Goal: Task Accomplishment & Management: Manage account settings

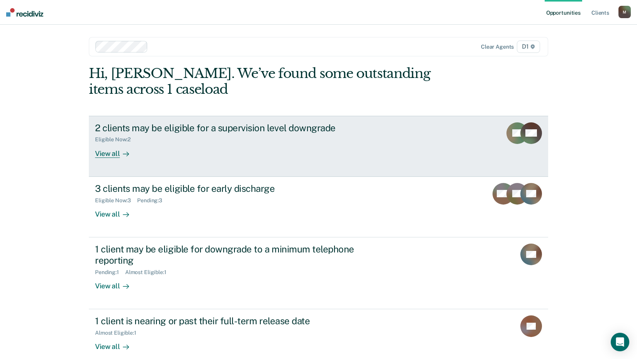
click at [104, 154] on div "View all" at bounding box center [116, 150] width 43 height 15
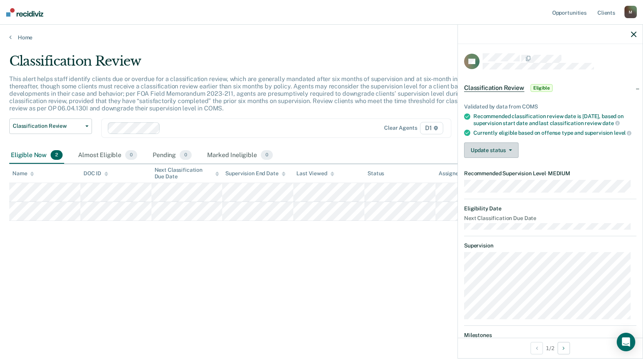
click at [477, 158] on button "Update status" at bounding box center [491, 150] width 54 height 15
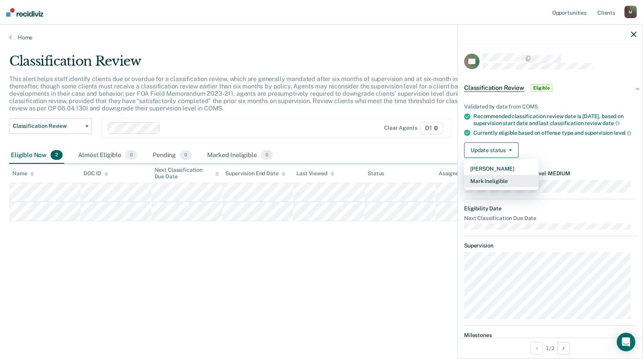
click at [481, 187] on button "Mark Ineligible" at bounding box center [501, 181] width 75 height 12
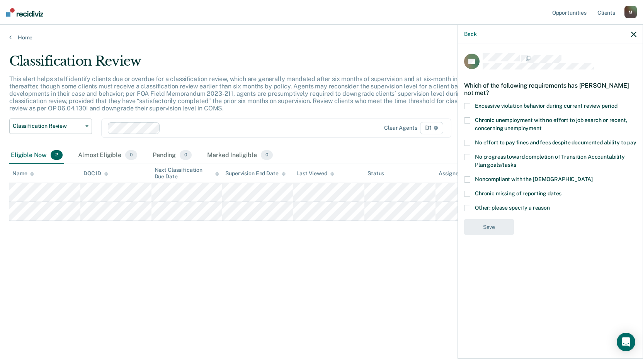
click at [470, 140] on label "No effort to pay fines and fees despite documented ability to pay" at bounding box center [550, 144] width 172 height 8
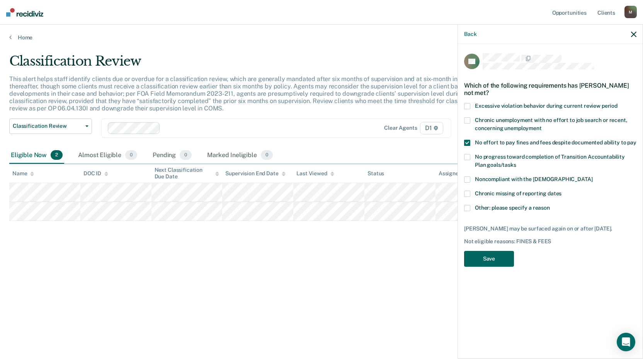
click at [491, 254] on button "Save" at bounding box center [489, 259] width 50 height 16
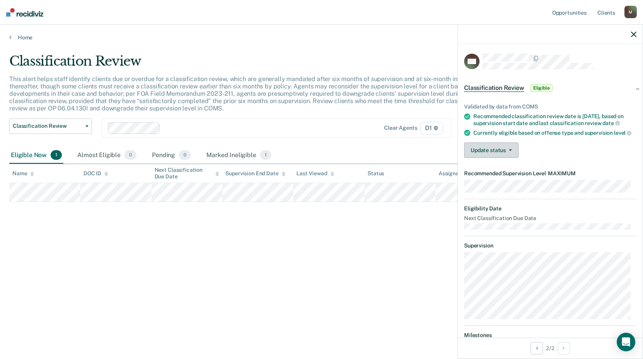
click at [489, 158] on button "Update status" at bounding box center [491, 150] width 54 height 15
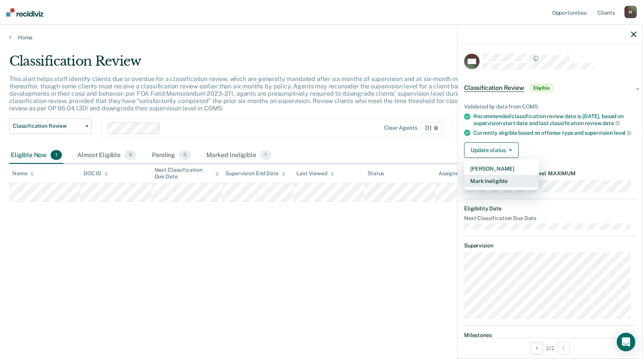
click at [507, 187] on button "Mark Ineligible" at bounding box center [501, 181] width 75 height 12
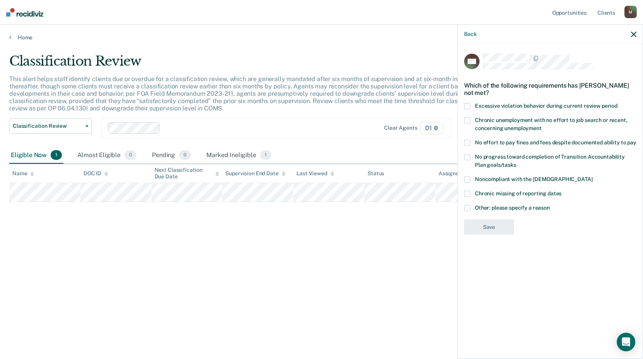
click at [469, 206] on span at bounding box center [467, 208] width 6 height 6
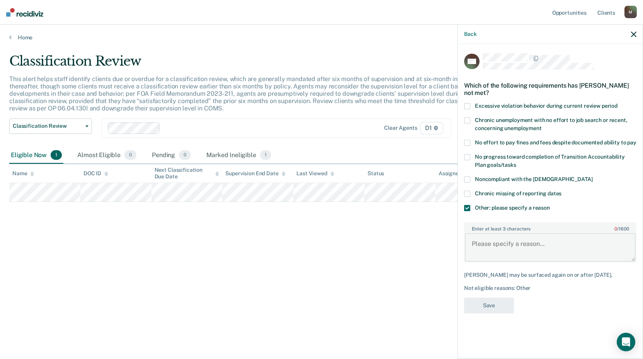
click at [512, 243] on textarea "Enter at least 3 characters 0 / 1600" at bounding box center [550, 247] width 171 height 29
type textarea "D-47"
click at [496, 301] on button "Save" at bounding box center [489, 306] width 50 height 16
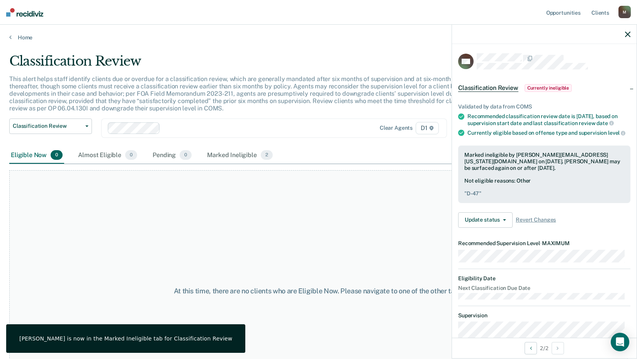
click at [628, 34] on icon "button" at bounding box center [627, 34] width 5 height 5
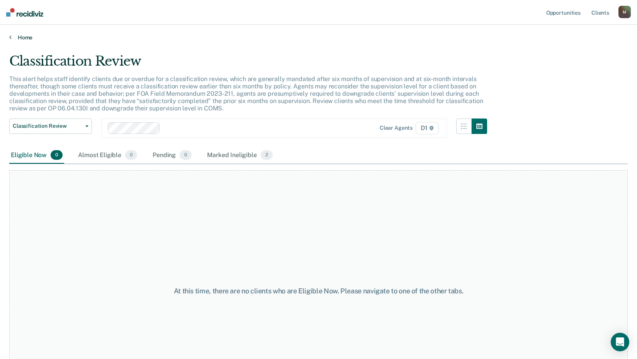
click at [12, 40] on link "Home" at bounding box center [318, 37] width 618 height 7
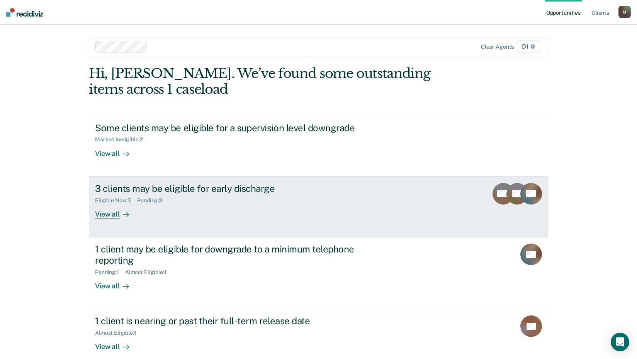
click at [105, 217] on div "View all" at bounding box center [116, 211] width 43 height 15
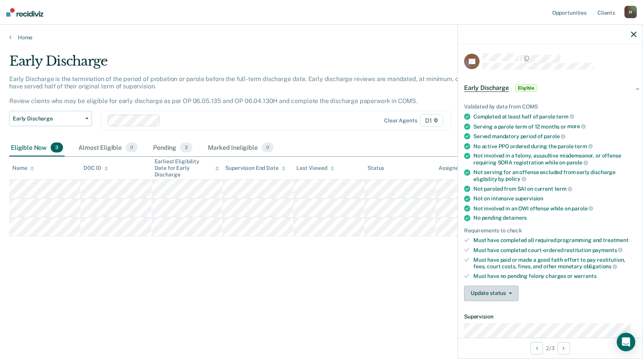
click at [487, 296] on button "Update status" at bounding box center [491, 293] width 54 height 15
click at [498, 324] on button "Mark Ineligible" at bounding box center [501, 324] width 75 height 12
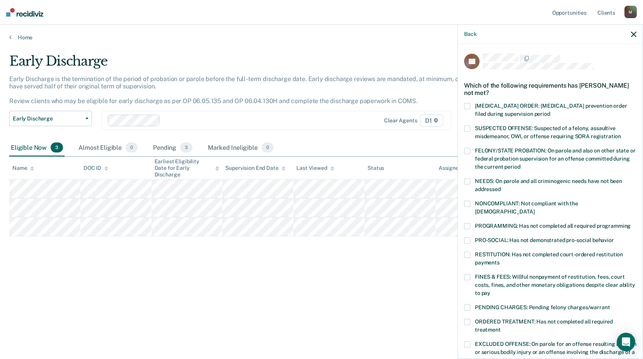
click at [469, 309] on div "PENDING CHARGES: Pending felony charges/warrant" at bounding box center [550, 312] width 172 height 14
click at [467, 319] on span at bounding box center [467, 322] width 6 height 6
click at [465, 305] on span at bounding box center [467, 308] width 6 height 6
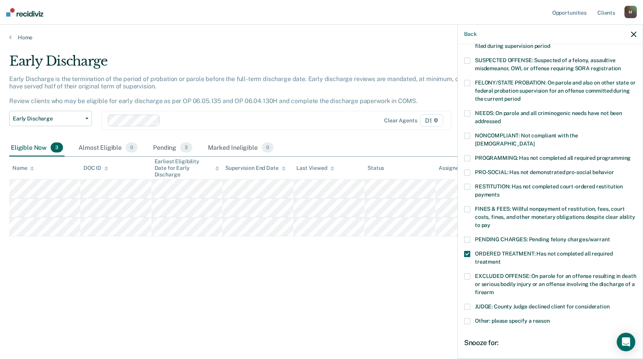
scroll to position [65, 0]
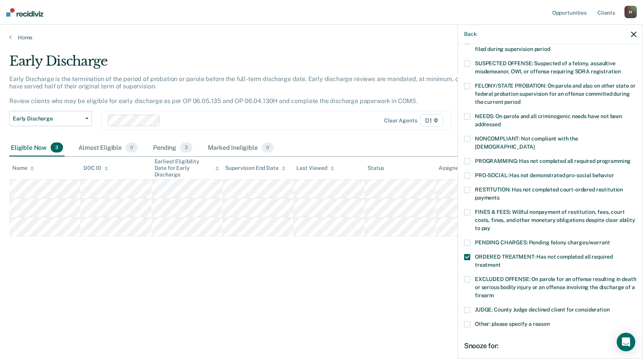
click at [468, 158] on span at bounding box center [467, 161] width 6 height 6
click at [464, 114] on div "LK Which of the following requirements has [PERSON_NAME] not met? [MEDICAL_DATA…" at bounding box center [550, 200] width 185 height 313
click at [469, 116] on span at bounding box center [467, 117] width 6 height 6
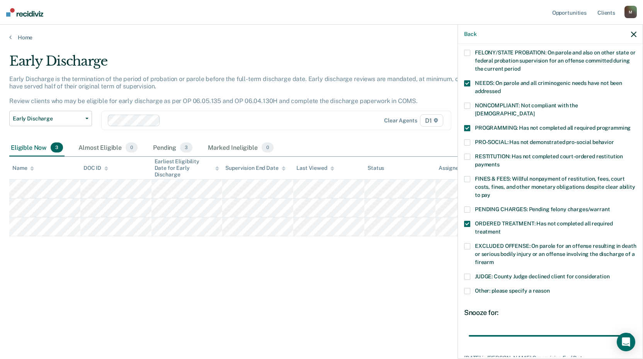
scroll to position [149, 0]
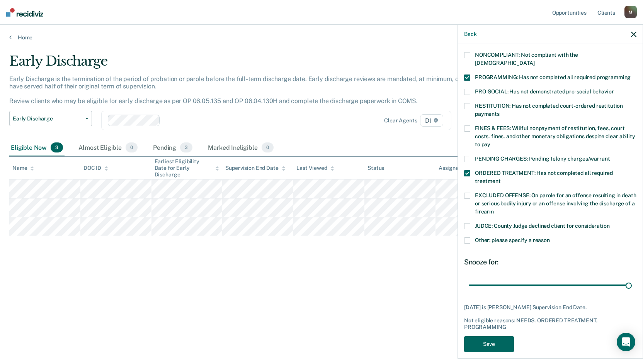
click at [497, 336] on button "Save" at bounding box center [489, 344] width 50 height 16
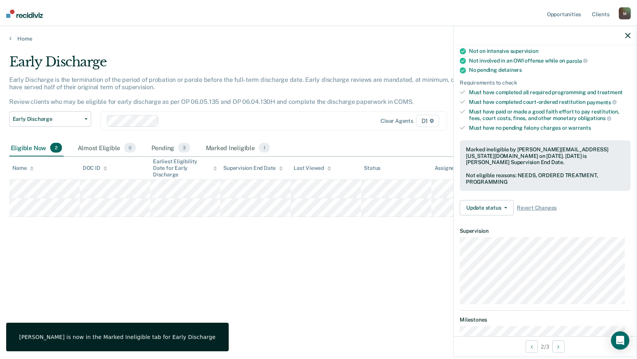
scroll to position [141, 0]
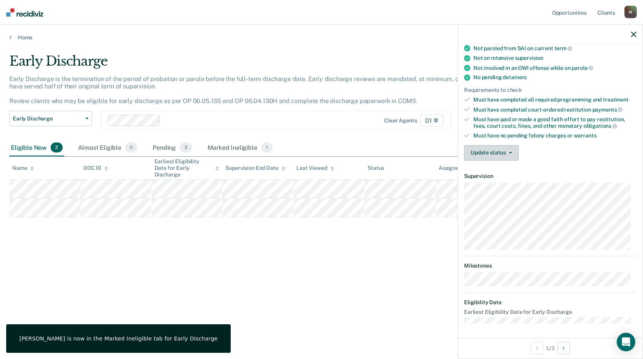
click at [479, 151] on button "Update status" at bounding box center [491, 152] width 54 height 15
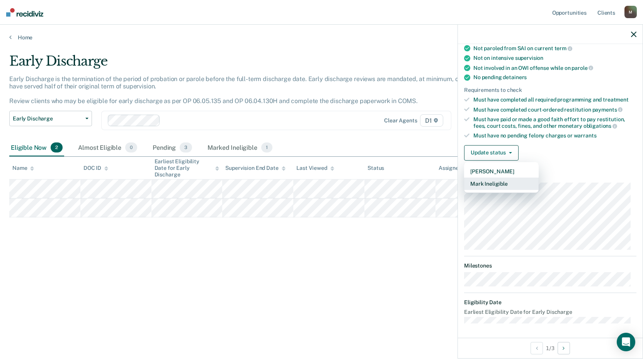
click at [479, 184] on button "Mark Ineligible" at bounding box center [501, 184] width 75 height 12
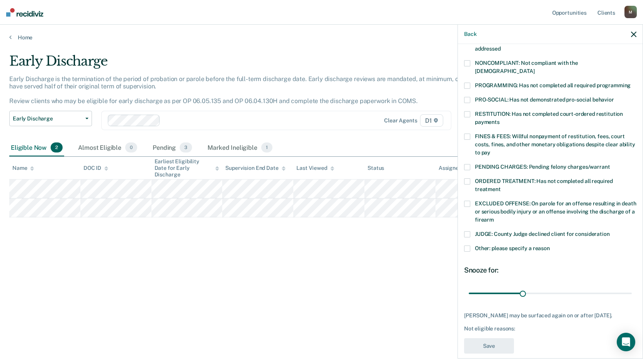
click at [467, 164] on span at bounding box center [467, 167] width 6 height 6
click at [491, 343] on button "Save" at bounding box center [489, 346] width 50 height 16
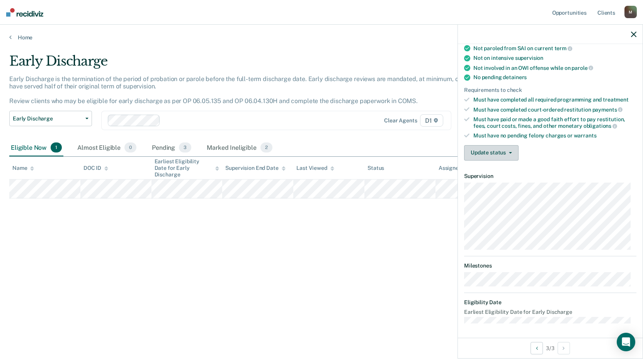
click at [481, 152] on button "Update status" at bounding box center [491, 152] width 54 height 15
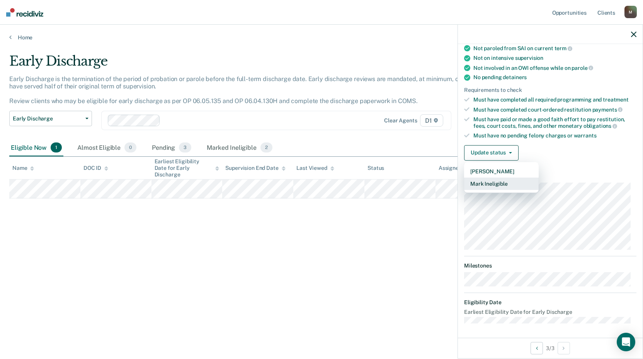
click at [481, 187] on button "Mark Ineligible" at bounding box center [501, 184] width 75 height 12
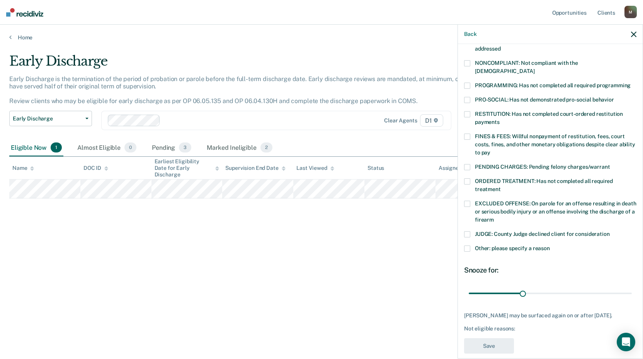
click at [465, 134] on span at bounding box center [467, 137] width 6 height 6
click at [466, 111] on span at bounding box center [467, 114] width 6 height 6
click at [487, 343] on button "Save" at bounding box center [489, 346] width 50 height 16
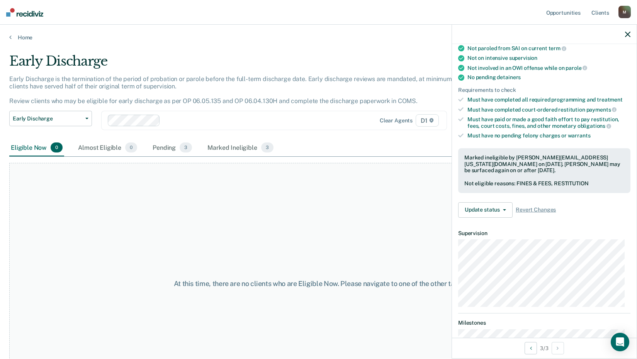
click at [625, 32] on icon "button" at bounding box center [627, 34] width 5 height 5
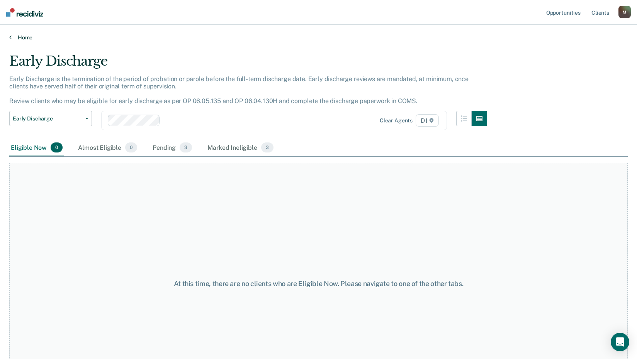
click at [16, 38] on link "Home" at bounding box center [318, 37] width 618 height 7
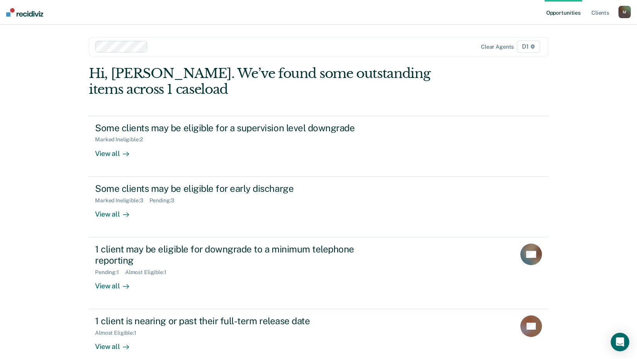
scroll to position [42, 0]
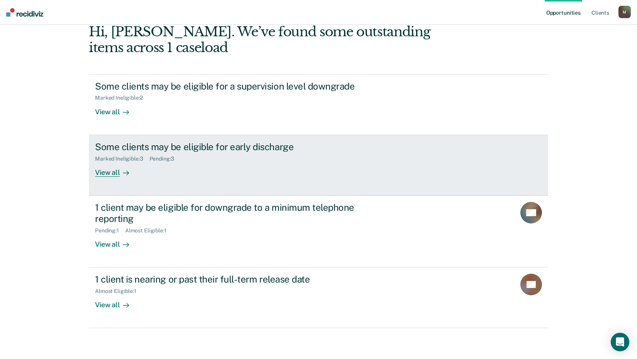
click at [112, 172] on div "View all" at bounding box center [116, 169] width 43 height 15
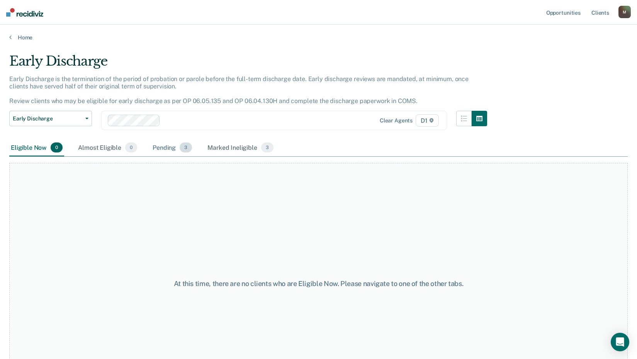
click at [162, 147] on div "Pending 3" at bounding box center [172, 147] width 42 height 17
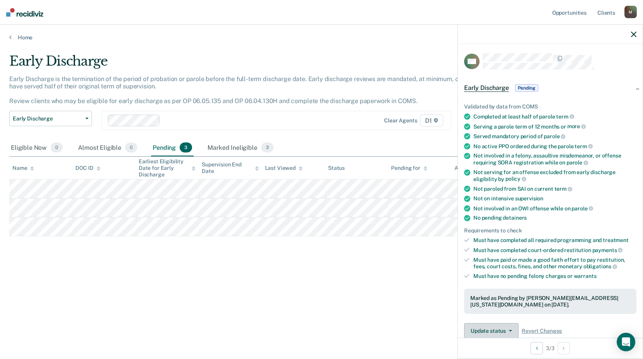
click at [500, 334] on button "Update status" at bounding box center [491, 330] width 54 height 15
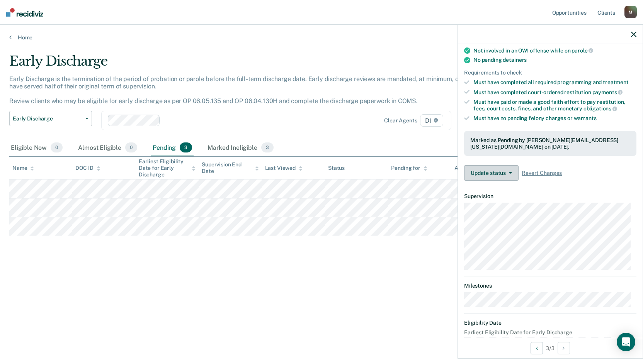
click at [500, 334] on dt "Earliest Eligibility Date for Early Discharge" at bounding box center [550, 332] width 172 height 7
click at [309, 319] on div "Early Discharge Early Discharge is the termination of the period of probation o…" at bounding box center [321, 189] width 624 height 273
drag, startPoint x: 634, startPoint y: 34, endPoint x: 628, endPoint y: 36, distance: 6.4
click at [629, 35] on div at bounding box center [550, 34] width 185 height 19
click at [634, 36] on icon "button" at bounding box center [633, 34] width 5 height 5
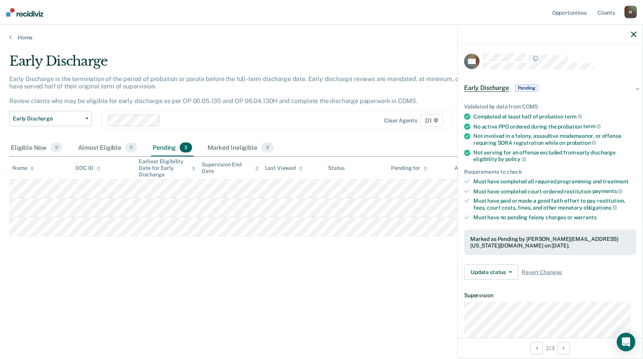
drag, startPoint x: 69, startPoint y: 287, endPoint x: 109, endPoint y: 241, distance: 61.1
click at [69, 287] on div "Early Discharge Early Discharge is the termination of the period of probation o…" at bounding box center [321, 177] width 624 height 248
click at [236, 308] on div "Early Discharge Early Discharge is the termination of the period of probation o…" at bounding box center [321, 189] width 624 height 273
click at [480, 273] on button "Update status" at bounding box center [491, 272] width 54 height 15
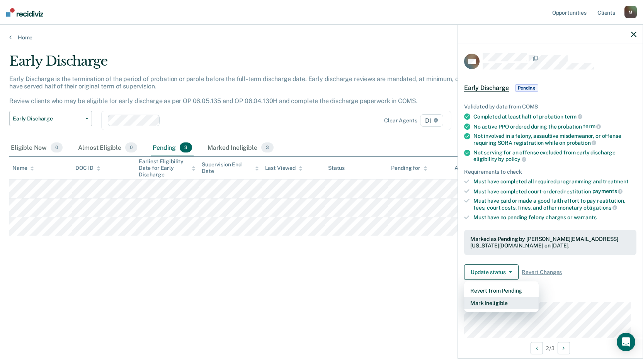
click at [478, 304] on button "Mark Ineligible" at bounding box center [501, 303] width 75 height 12
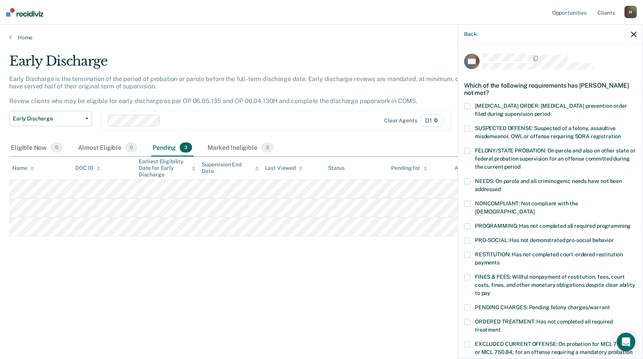
click at [464, 274] on span at bounding box center [467, 277] width 6 height 6
click at [473, 242] on div "PRO-SOCIAL: Has not demonstrated pro-social behavior" at bounding box center [550, 245] width 172 height 14
click at [465, 252] on span at bounding box center [467, 255] width 6 height 6
click at [467, 238] on span at bounding box center [467, 241] width 6 height 6
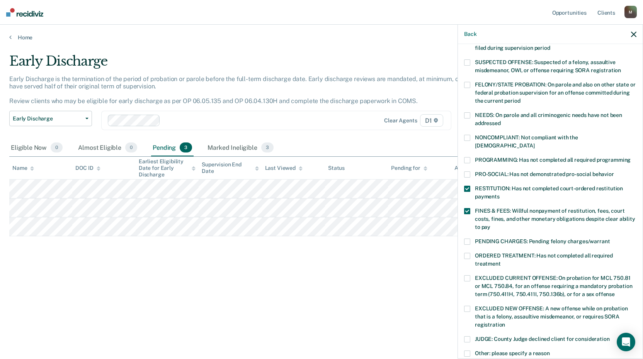
scroll to position [179, 0]
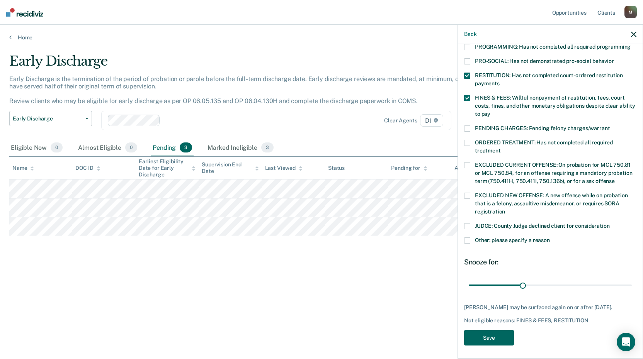
click at [494, 334] on button "Save" at bounding box center [489, 338] width 50 height 16
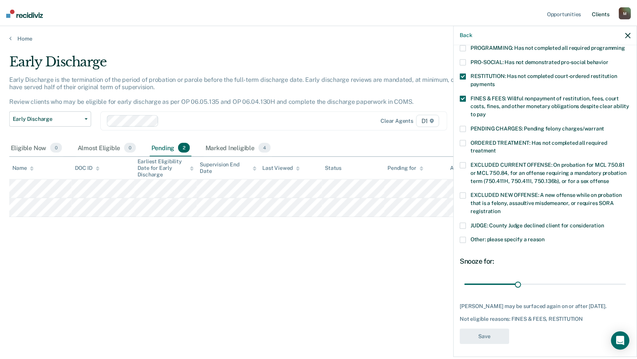
scroll to position [139, 0]
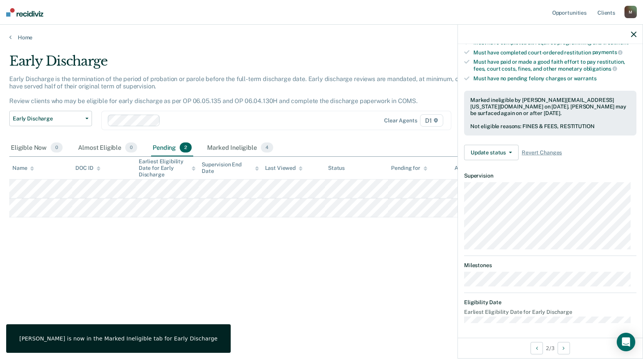
click at [635, 34] on icon "button" at bounding box center [633, 34] width 5 height 5
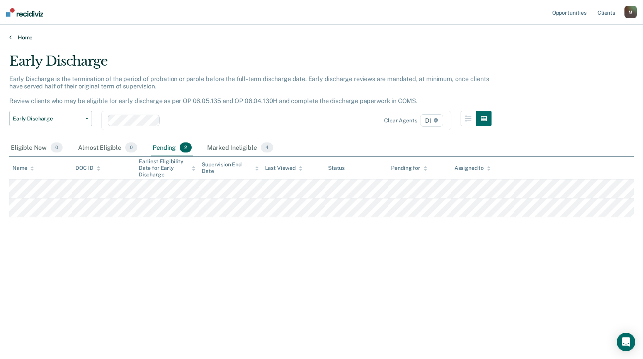
click at [11, 39] on icon at bounding box center [10, 37] width 2 height 6
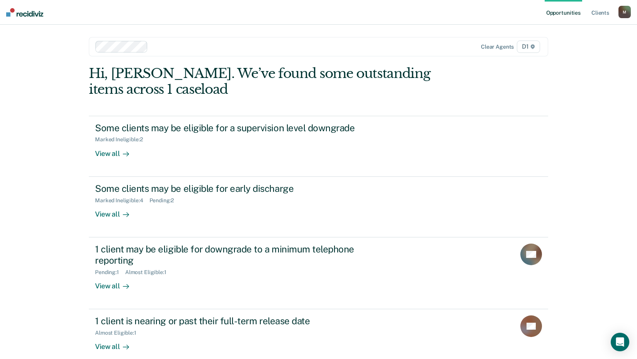
scroll to position [42, 0]
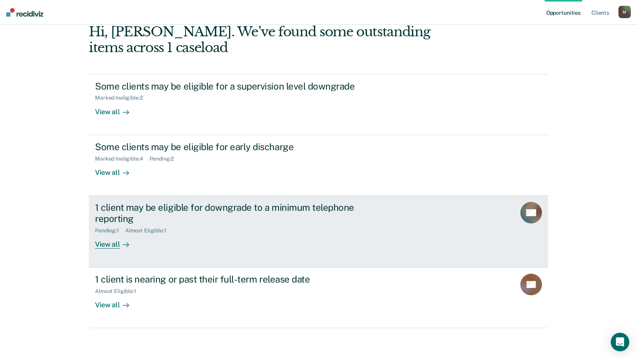
click at [103, 243] on div "View all" at bounding box center [116, 241] width 43 height 15
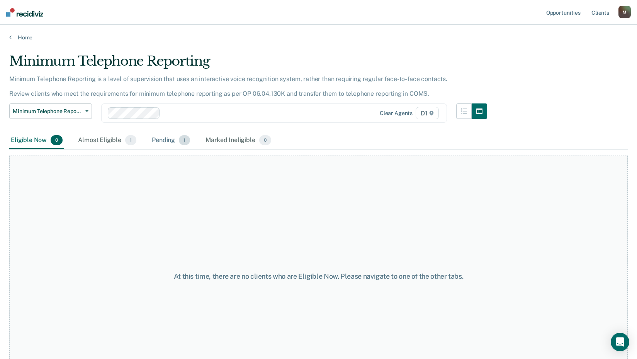
click at [167, 144] on div "Pending 1" at bounding box center [170, 140] width 41 height 17
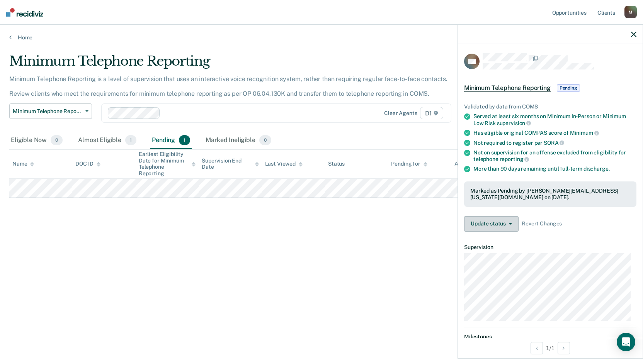
click at [486, 224] on button "Update status" at bounding box center [491, 223] width 54 height 15
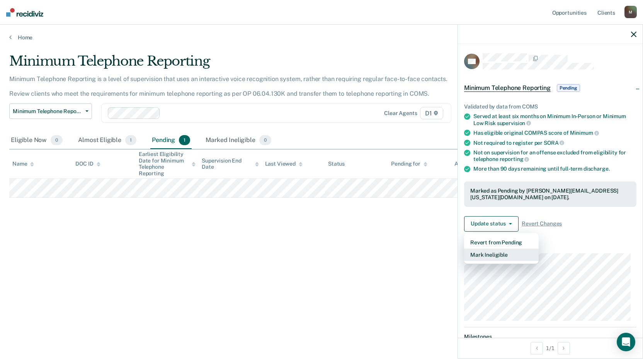
click at [484, 256] on button "Mark Ineligible" at bounding box center [501, 255] width 75 height 12
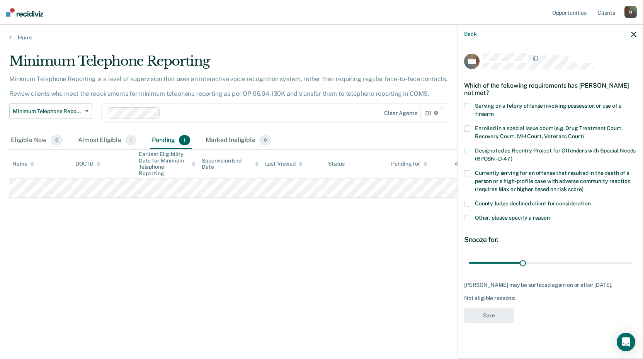
click at [384, 306] on div "Minimum Telephone Reporting Minimum Telephone Reporting is a level of supervisi…" at bounding box center [321, 189] width 624 height 273
click at [636, 34] on icon "button" at bounding box center [633, 34] width 5 height 5
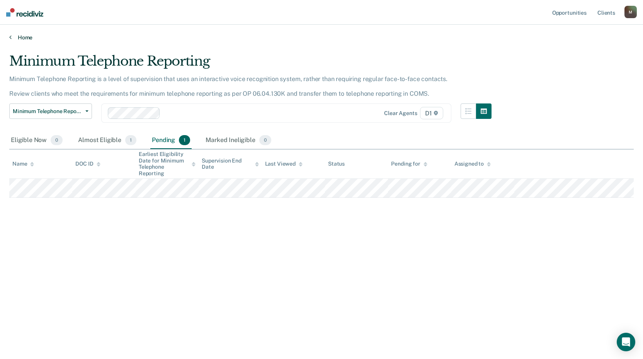
click at [16, 36] on link "Home" at bounding box center [321, 37] width 624 height 7
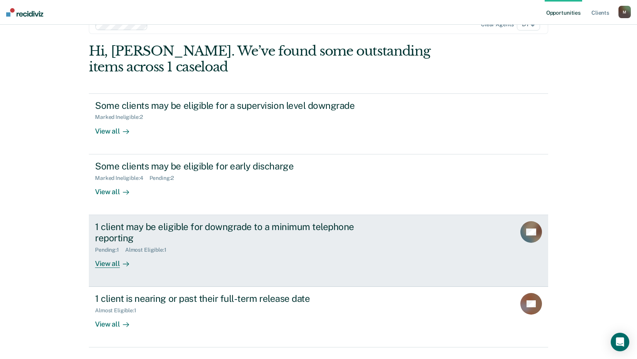
scroll to position [42, 0]
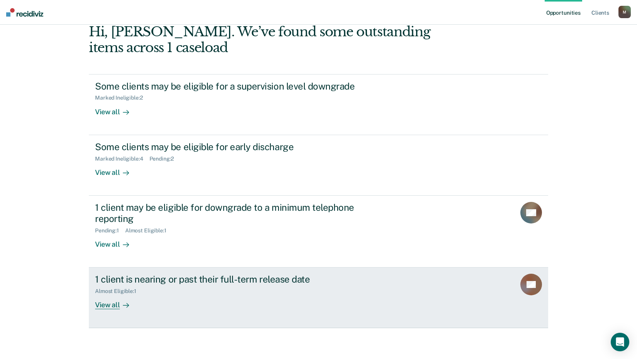
click at [109, 310] on link "1 client is nearing or past their full-term release date Almost Eligible : 1 Vi…" at bounding box center [318, 298] width 459 height 61
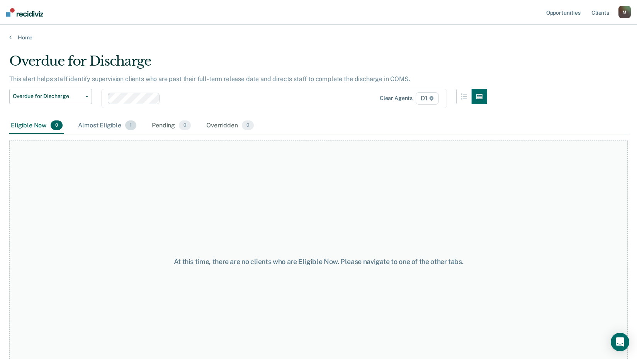
click at [110, 122] on div "Almost Eligible 1" at bounding box center [106, 125] width 61 height 17
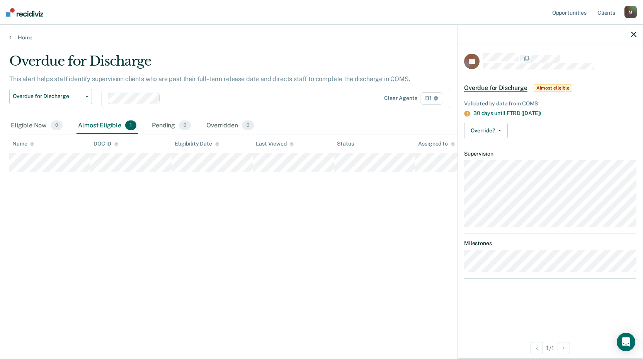
click at [634, 37] on div at bounding box center [550, 34] width 185 height 19
click at [632, 32] on icon "button" at bounding box center [633, 34] width 5 height 5
